Goal: Navigation & Orientation: Find specific page/section

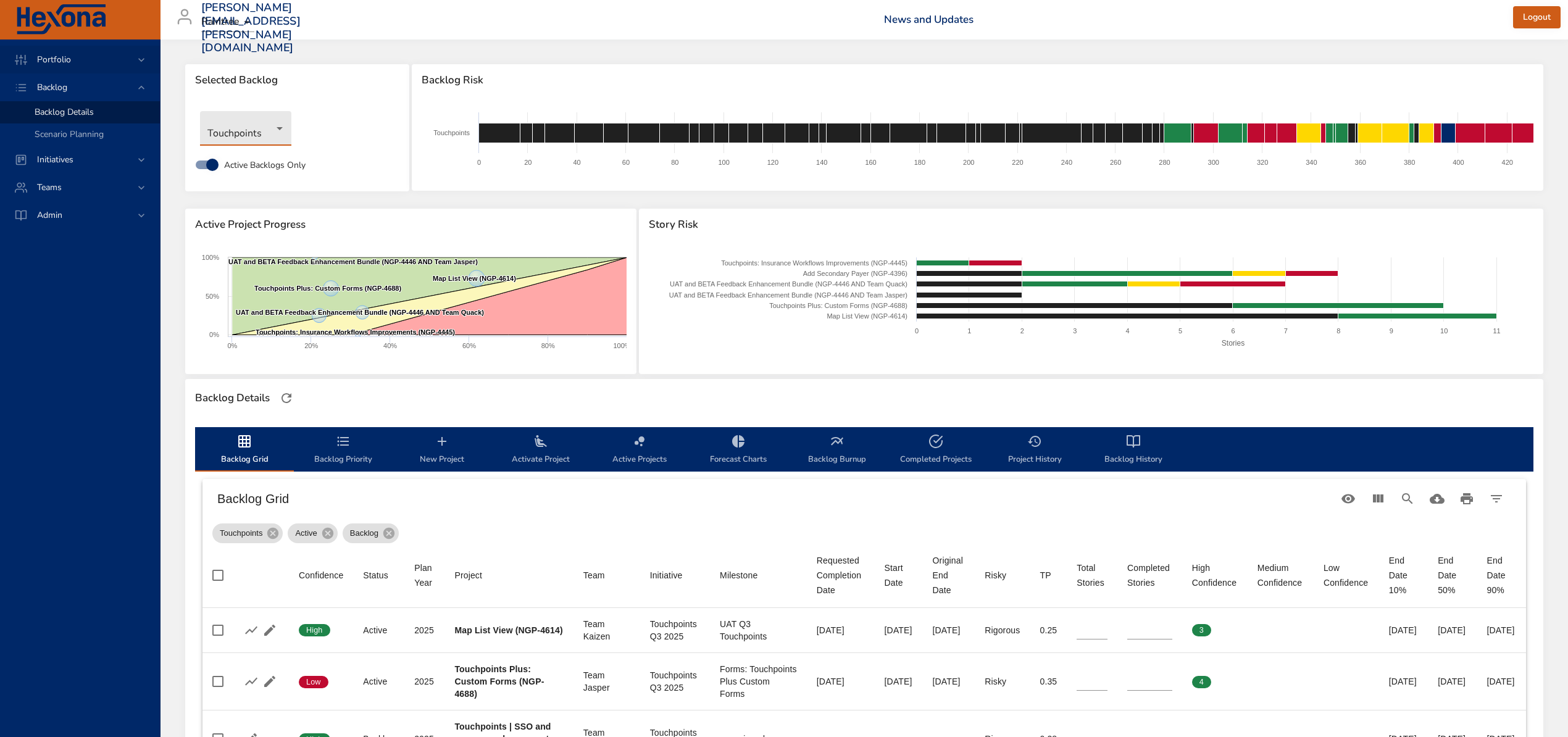
scroll to position [247, 0]
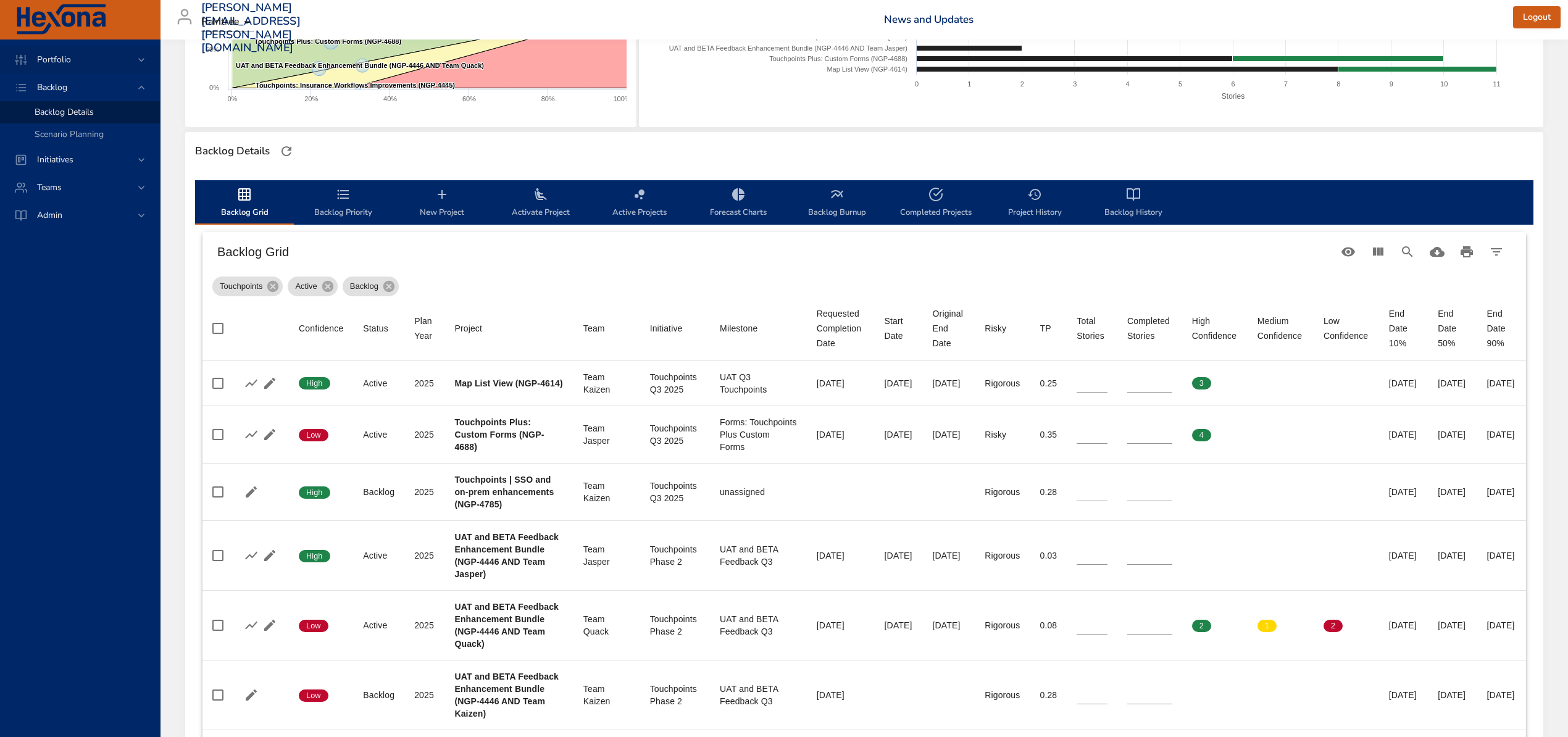
click at [109, 64] on div "Portfolio" at bounding box center [81, 59] width 108 height 13
click at [93, 104] on span "Backlog Dashboard" at bounding box center [72, 106] width 75 height 12
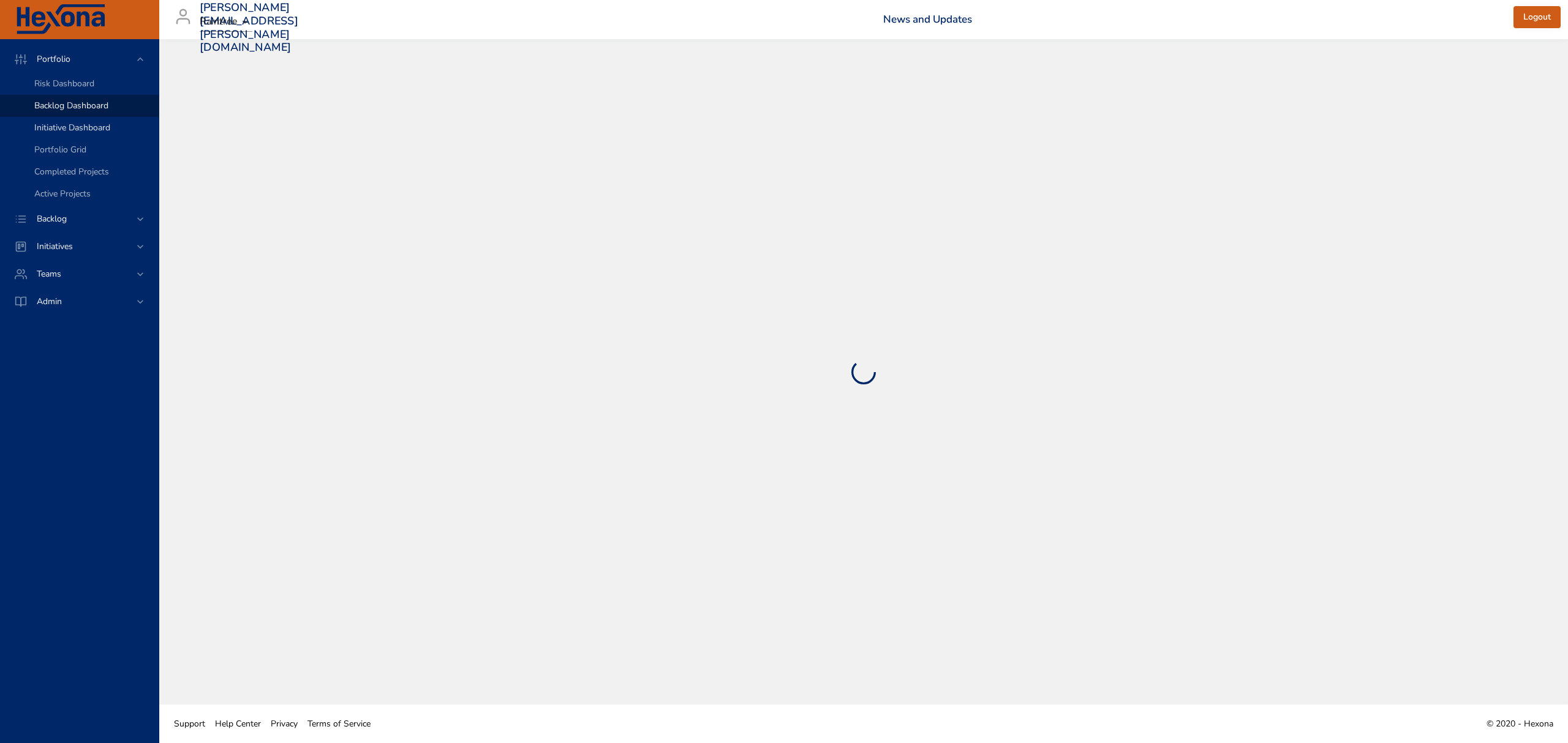
click at [102, 138] on link "Initiative Dashboard" at bounding box center [79, 127] width 158 height 22
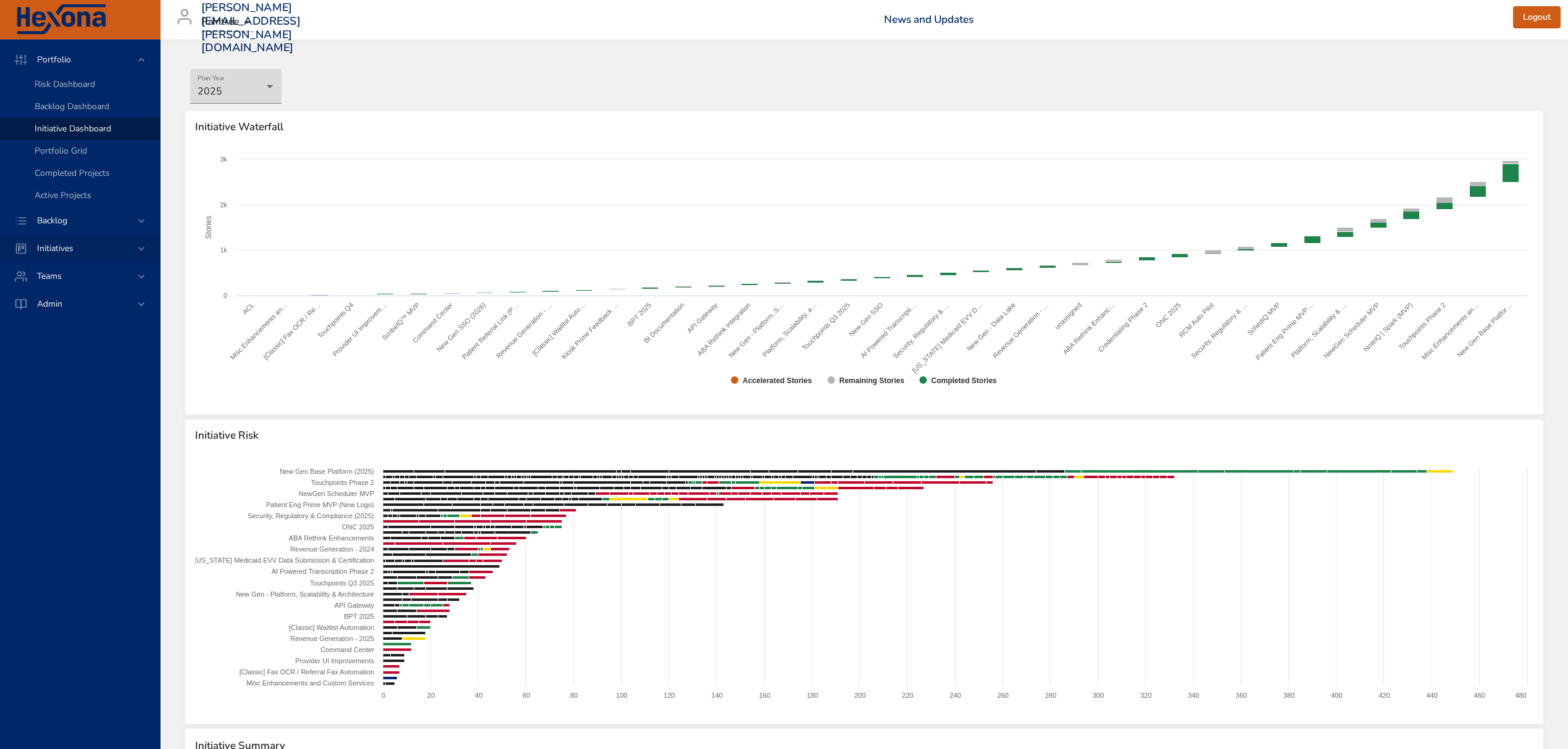
click at [90, 255] on div "Initiatives" at bounding box center [80, 248] width 160 height 28
click at [101, 164] on span "Milestone Details" at bounding box center [68, 162] width 66 height 12
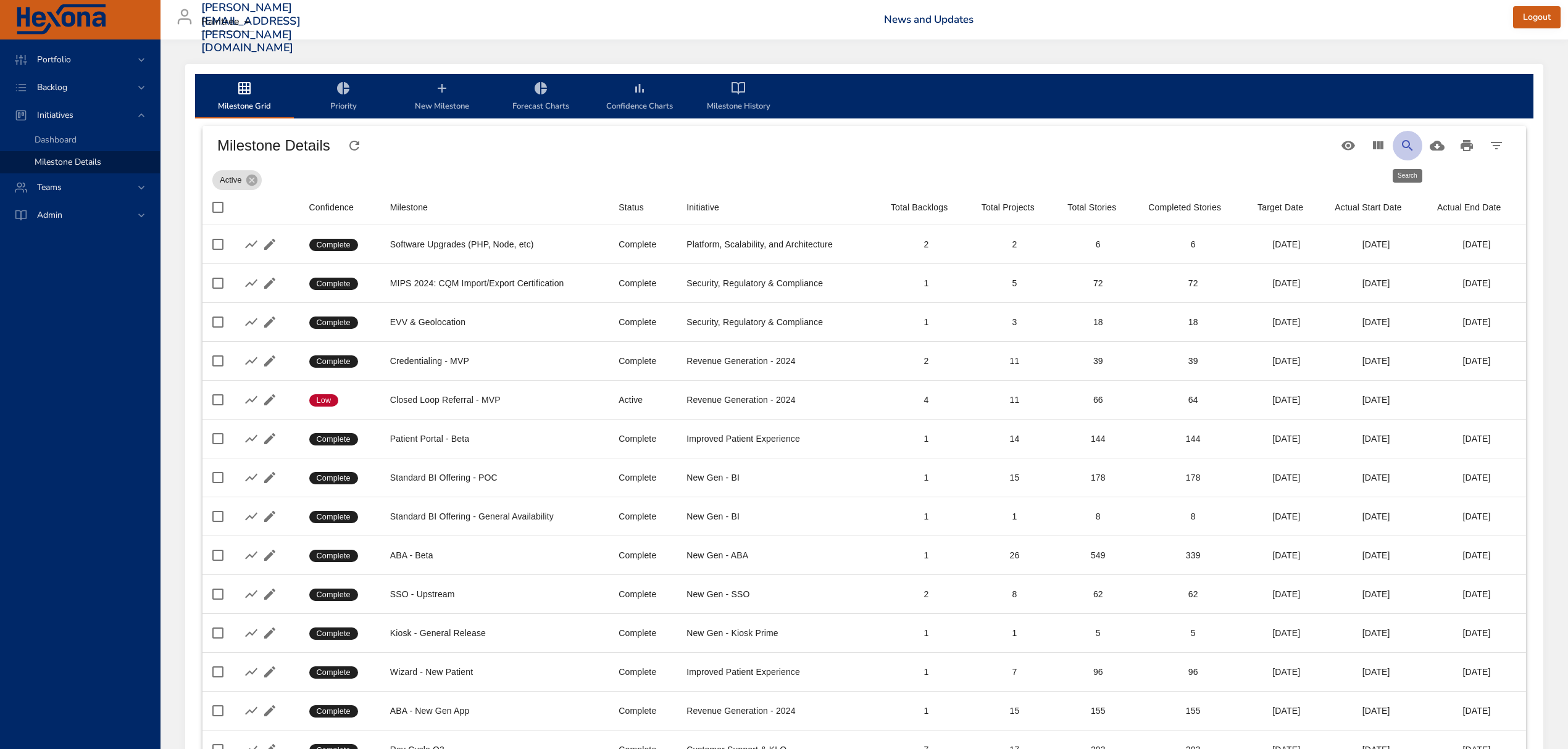
click at [1404, 149] on icon "Search" at bounding box center [1407, 145] width 15 height 15
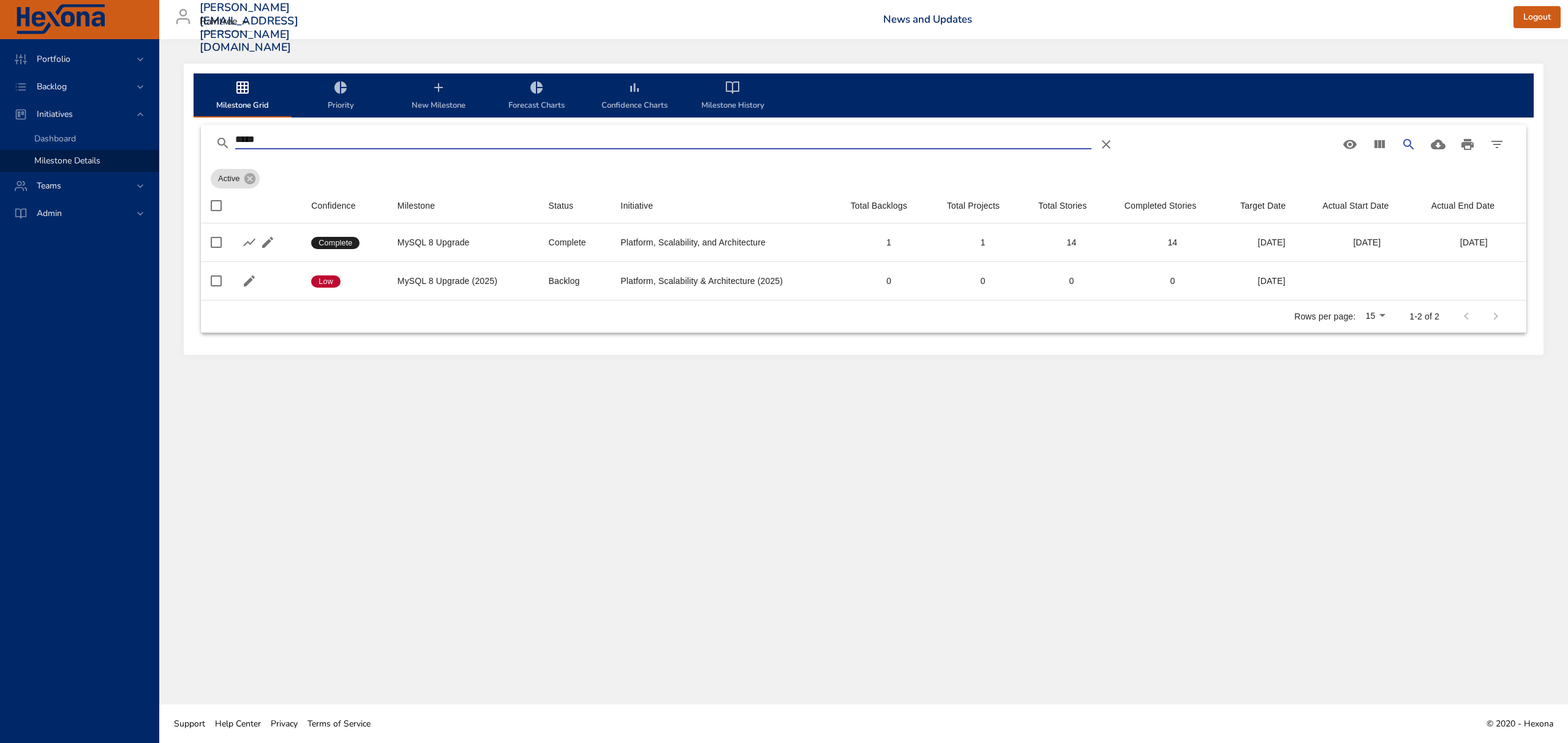
type input "*****"
